Goal: Register for event/course

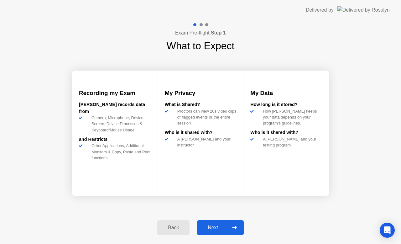
click at [214, 228] on div "Next" at bounding box center [213, 227] width 28 height 6
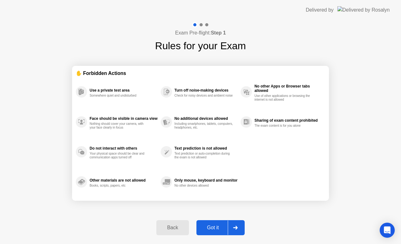
click at [215, 229] on div "Got it" at bounding box center [212, 227] width 29 height 6
select select "**********"
select select "*******"
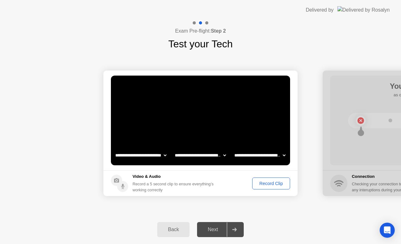
click at [267, 184] on div "Record Clip" at bounding box center [270, 183] width 33 height 5
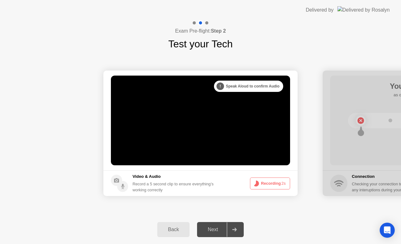
click at [214, 228] on div "Next" at bounding box center [213, 229] width 28 height 6
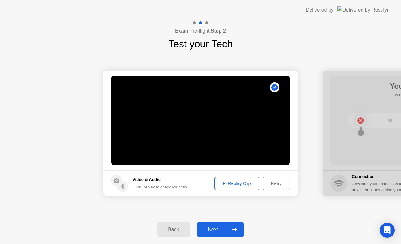
click at [214, 227] on div "Next" at bounding box center [213, 229] width 28 height 6
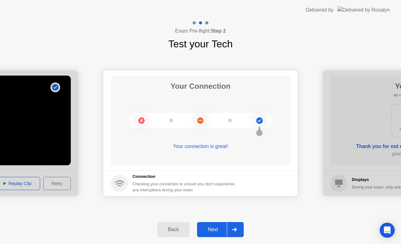
click at [214, 230] on div "Next" at bounding box center [213, 229] width 28 height 6
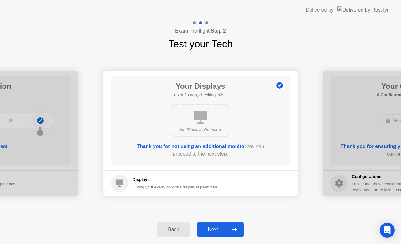
click at [214, 228] on div "Next" at bounding box center [213, 229] width 28 height 6
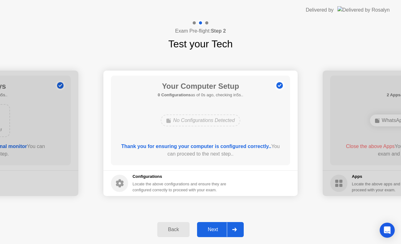
click at [215, 226] on div "Next" at bounding box center [213, 229] width 28 height 6
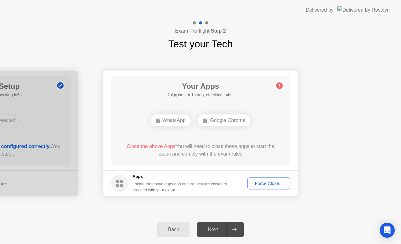
click at [261, 184] on div "Force Close..." at bounding box center [268, 183] width 38 height 5
click at [265, 182] on div "Force Close..." at bounding box center [268, 183] width 38 height 5
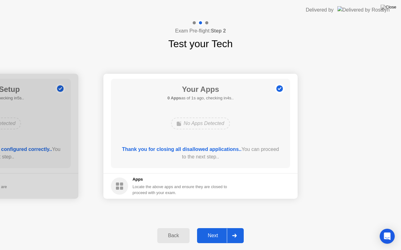
click at [216, 237] on div "Next" at bounding box center [213, 236] width 28 height 6
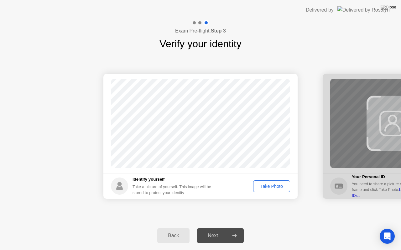
click at [272, 186] on div "Take Photo" at bounding box center [271, 186] width 33 height 5
click at [213, 237] on div "Next" at bounding box center [213, 236] width 28 height 6
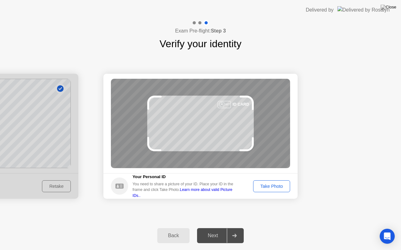
click at [266, 188] on div "Take Photo" at bounding box center [271, 186] width 33 height 5
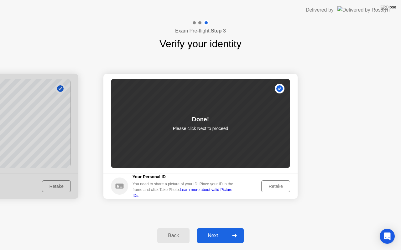
click at [214, 236] on div "Next" at bounding box center [213, 236] width 28 height 6
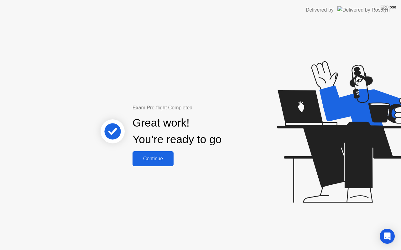
click at [157, 159] on div "Continue" at bounding box center [152, 159] width 37 height 6
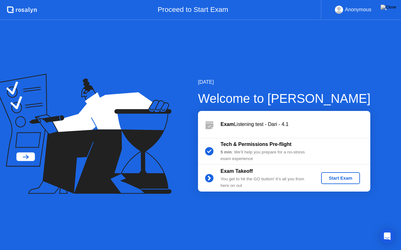
click at [345, 179] on div "Start Exam" at bounding box center [339, 178] width 33 height 5
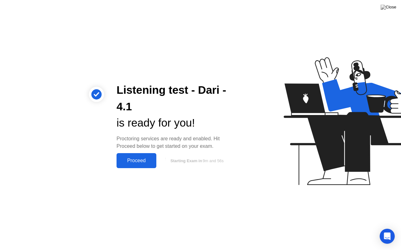
click at [138, 162] on div "Proceed" at bounding box center [136, 161] width 36 height 6
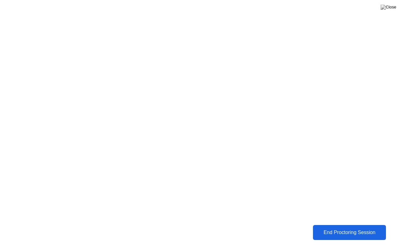
click at [343, 233] on div "End Proctoring Session" at bounding box center [349, 233] width 69 height 6
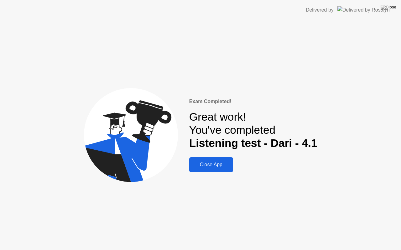
click at [212, 166] on div "Close App" at bounding box center [211, 165] width 40 height 6
